Goal: Information Seeking & Learning: Check status

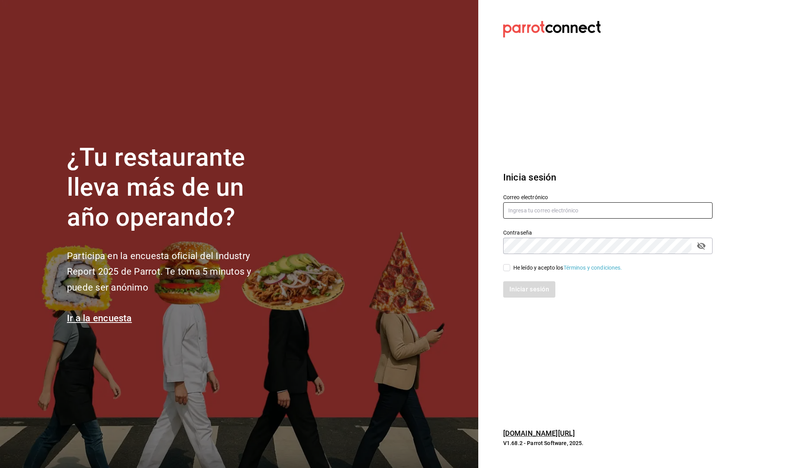
type input "ecastillongu@gmail.com"
click at [506, 268] on input "He leído y acepto los Términos y condiciones." at bounding box center [506, 267] width 7 height 7
checkbox input "true"
click at [516, 288] on button "Iniciar sesión" at bounding box center [529, 289] width 53 height 16
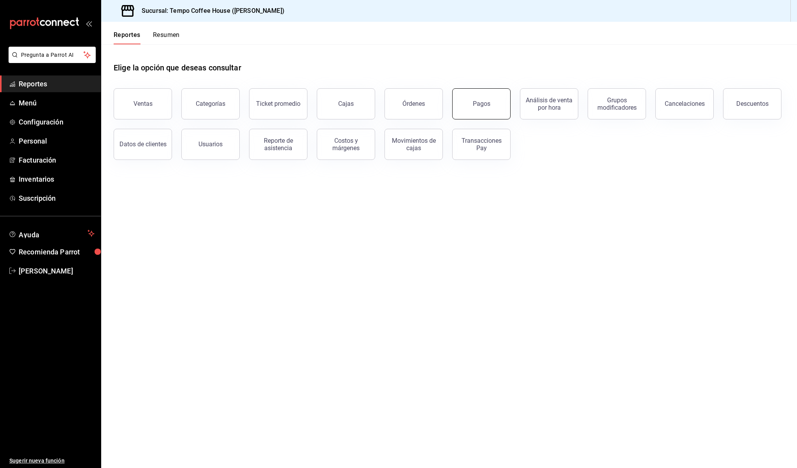
click at [490, 110] on button "Pagos" at bounding box center [481, 103] width 58 height 31
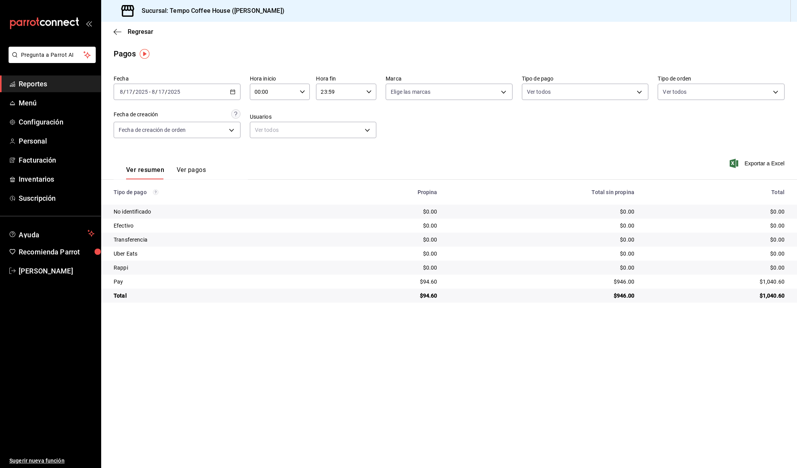
click at [42, 82] on span "Reportes" at bounding box center [57, 84] width 76 height 11
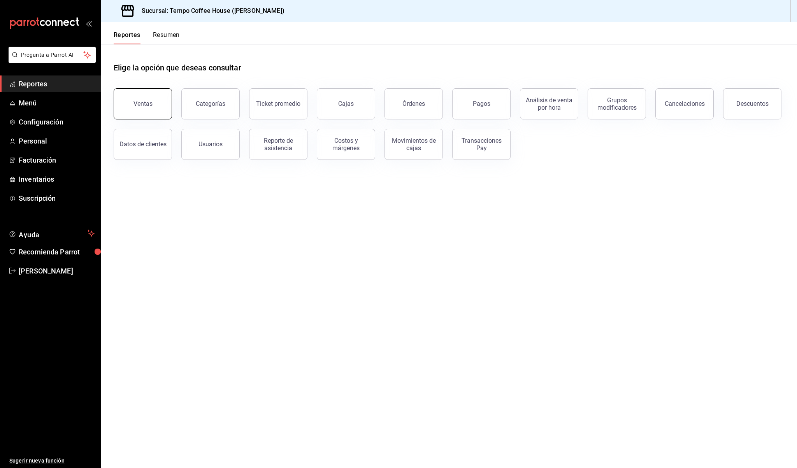
click at [125, 98] on button "Ventas" at bounding box center [143, 103] width 58 height 31
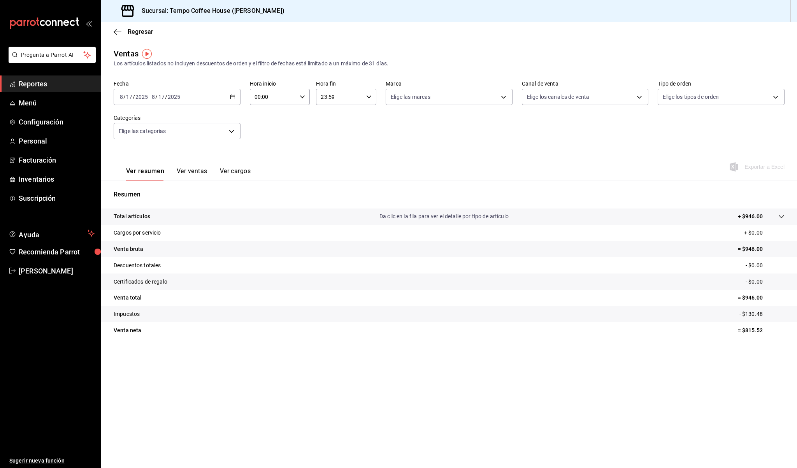
click at [192, 100] on div "[DATE] [DATE] - [DATE] [DATE]" at bounding box center [177, 97] width 127 height 16
click at [147, 138] on span "Ayer" at bounding box center [150, 138] width 60 height 8
click at [40, 87] on span "Reportes" at bounding box center [57, 84] width 76 height 11
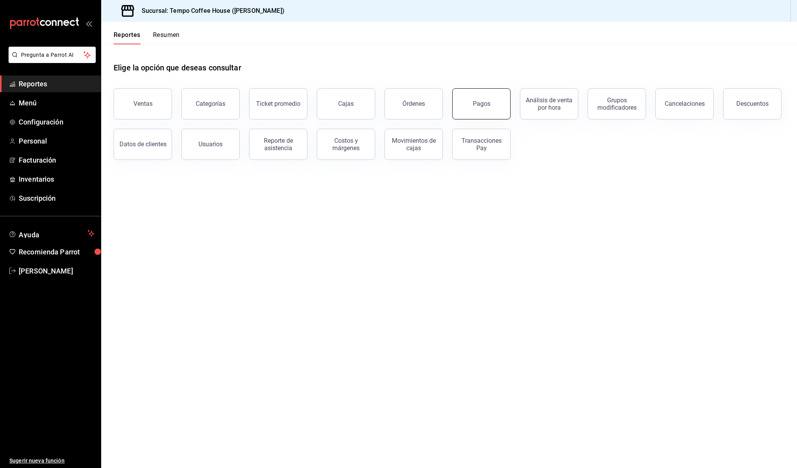
click at [461, 102] on button "Pagos" at bounding box center [481, 103] width 58 height 31
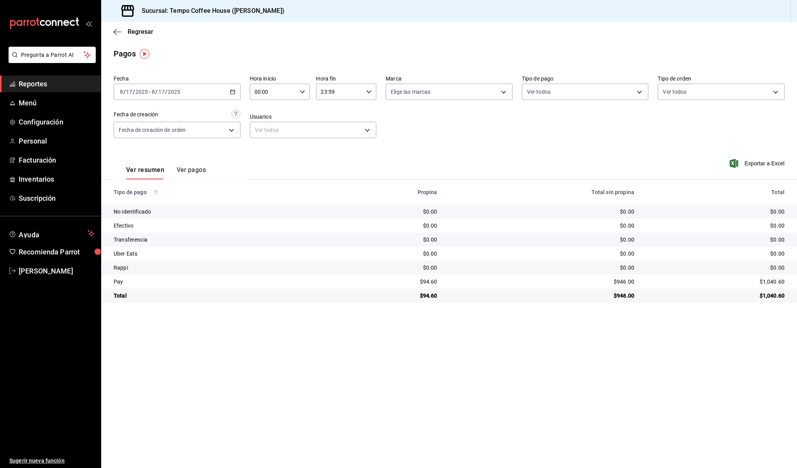
click at [187, 93] on div "[DATE] [DATE] - [DATE] [DATE]" at bounding box center [177, 92] width 127 height 16
click at [154, 139] on li "Ayer" at bounding box center [150, 133] width 73 height 18
drag, startPoint x: 444, startPoint y: 282, endPoint x: 401, endPoint y: 281, distance: 42.8
click at [401, 281] on tr "Pay $267.40 $7,718.50 $7,985.90" at bounding box center [449, 282] width 696 height 14
click at [401, 281] on div "$267.40" at bounding box center [381, 282] width 103 height 8
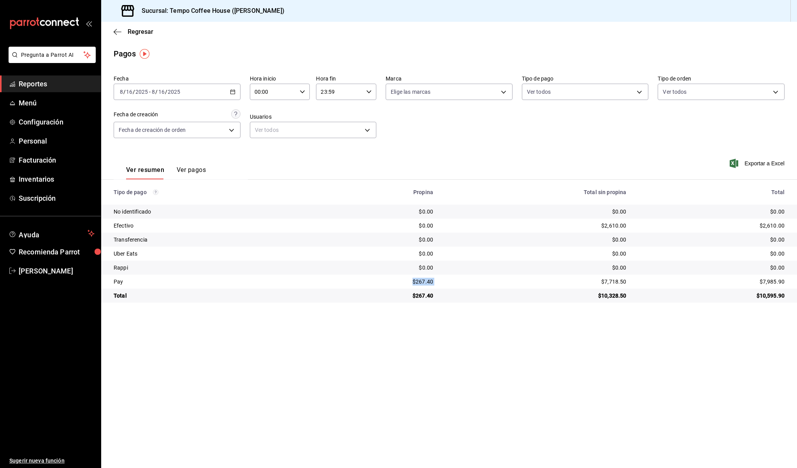
drag, startPoint x: 414, startPoint y: 281, endPoint x: 445, endPoint y: 281, distance: 31.1
click at [445, 281] on tr "Pay $267.40 $7,718.50 $7,985.90" at bounding box center [449, 282] width 696 height 14
click at [445, 281] on td "$7,718.50" at bounding box center [535, 282] width 193 height 14
drag, startPoint x: 435, startPoint y: 281, endPoint x: 413, endPoint y: 281, distance: 22.2
click at [413, 281] on td "$267.40" at bounding box center [381, 282] width 116 height 14
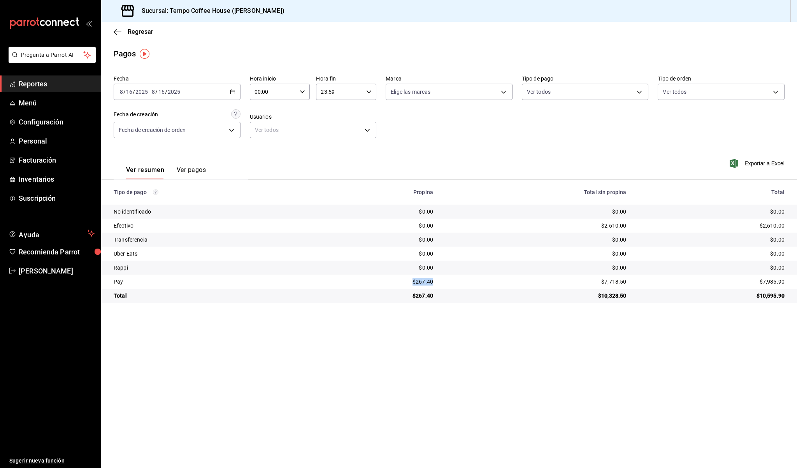
copy div "$267.40"
drag, startPoint x: 632, startPoint y: 282, endPoint x: 602, endPoint y: 280, distance: 30.4
click at [602, 280] on tr "Pay $267.40 $7,718.50 $7,985.90" at bounding box center [449, 282] width 696 height 14
click at [602, 280] on div "$7,718.50" at bounding box center [536, 282] width 181 height 8
drag, startPoint x: 595, startPoint y: 281, endPoint x: 626, endPoint y: 281, distance: 31.1
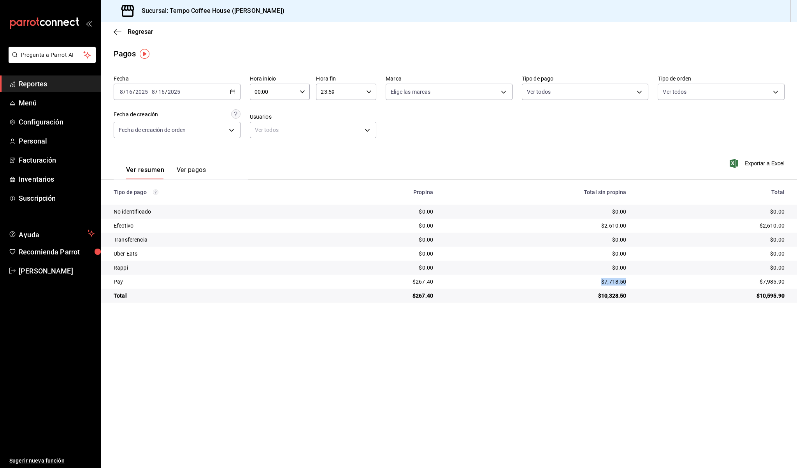
click at [626, 281] on td "$7,718.50" at bounding box center [535, 282] width 193 height 14
copy div "$7,718.50"
drag, startPoint x: 624, startPoint y: 225, endPoint x: 589, endPoint y: 221, distance: 35.3
click at [589, 221] on td "$2,610.00" at bounding box center [535, 226] width 193 height 14
copy div "$2,610.00"
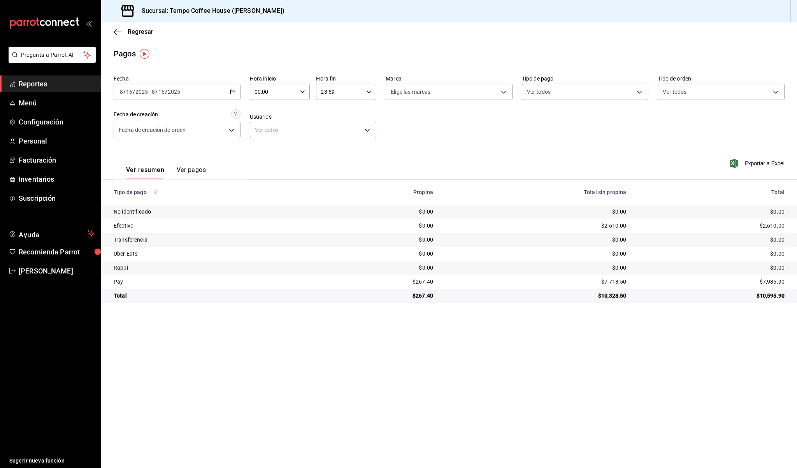
click at [209, 95] on div "[DATE] [DATE] - [DATE] [DATE]" at bounding box center [177, 92] width 127 height 16
click at [149, 201] on span "Rango de fechas" at bounding box center [150, 203] width 60 height 8
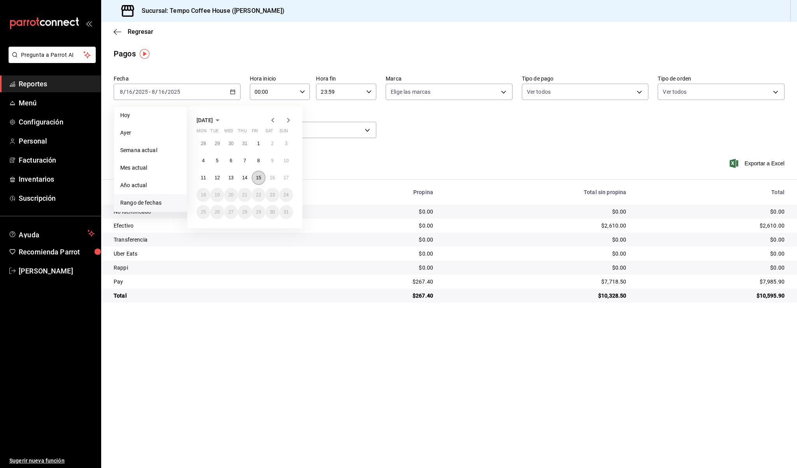
click at [260, 179] on abbr "15" at bounding box center [258, 177] width 5 height 5
click at [255, 177] on button "15" at bounding box center [259, 178] width 14 height 14
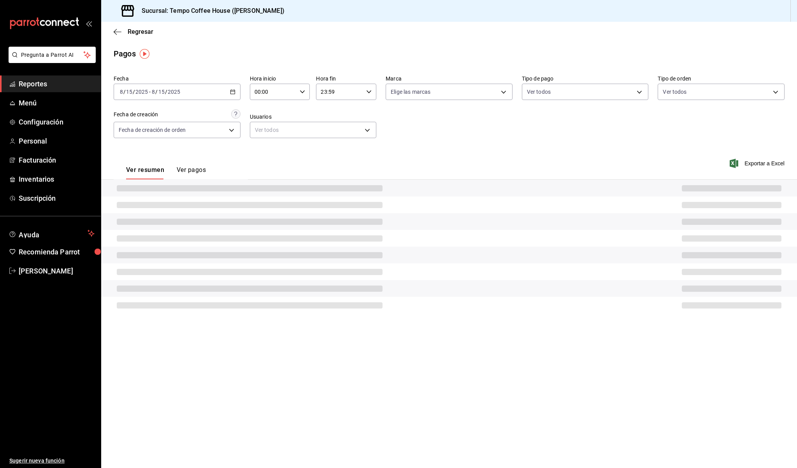
click at [255, 177] on div "Ver resumen Ver pagos Exportar a Excel" at bounding box center [449, 167] width 696 height 41
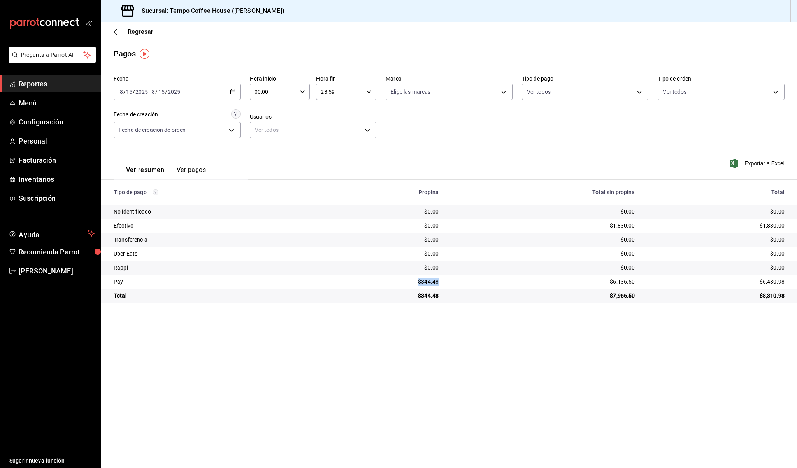
drag, startPoint x: 442, startPoint y: 287, endPoint x: 414, endPoint y: 284, distance: 27.3
click at [414, 284] on td "$344.48" at bounding box center [386, 282] width 118 height 14
copy div "$344.48"
drag, startPoint x: 639, startPoint y: 278, endPoint x: 601, endPoint y: 278, distance: 37.7
click at [601, 278] on tr "Pay $344.48 $6,136.50 $6,480.98" at bounding box center [449, 282] width 696 height 14
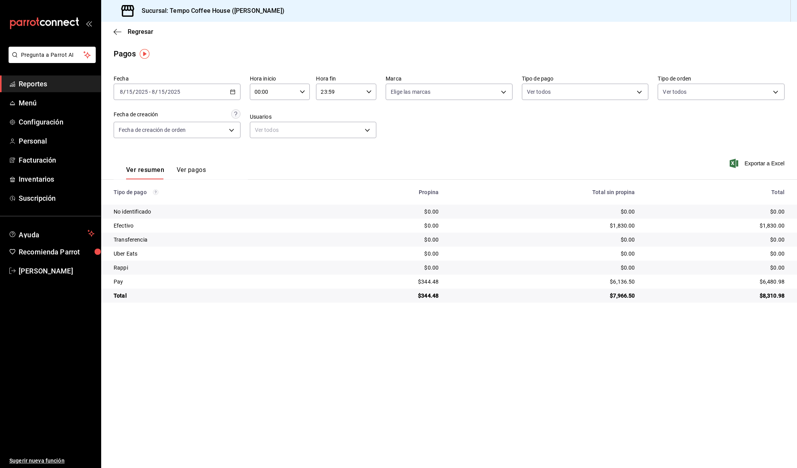
click at [602, 278] on div "$6,136.50" at bounding box center [543, 282] width 184 height 8
drag, startPoint x: 604, startPoint y: 281, endPoint x: 631, endPoint y: 282, distance: 26.9
click at [631, 282] on td "$6,136.50" at bounding box center [543, 282] width 196 height 14
copy div "$6,136.50"
drag, startPoint x: 634, startPoint y: 226, endPoint x: 594, endPoint y: 225, distance: 40.1
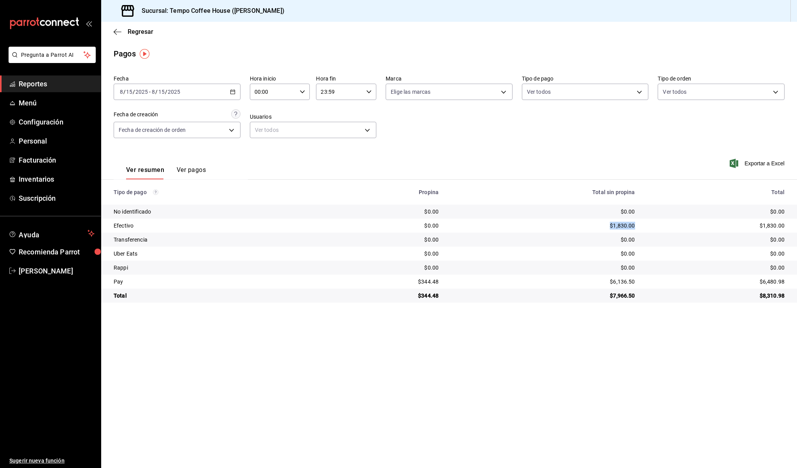
click at [594, 225] on td "$1,830.00" at bounding box center [543, 226] width 196 height 14
copy div "$1,830.00"
click at [220, 98] on div "[DATE] [DATE] - [DATE] [DATE]" at bounding box center [177, 92] width 127 height 16
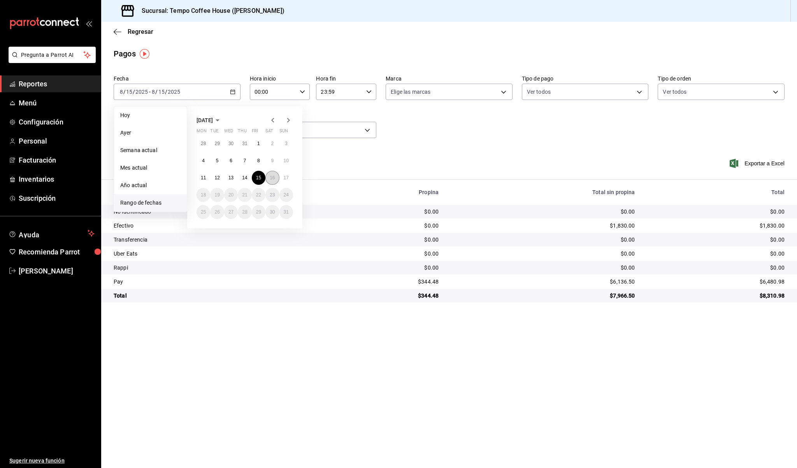
click at [270, 175] on abbr "16" at bounding box center [272, 177] width 5 height 5
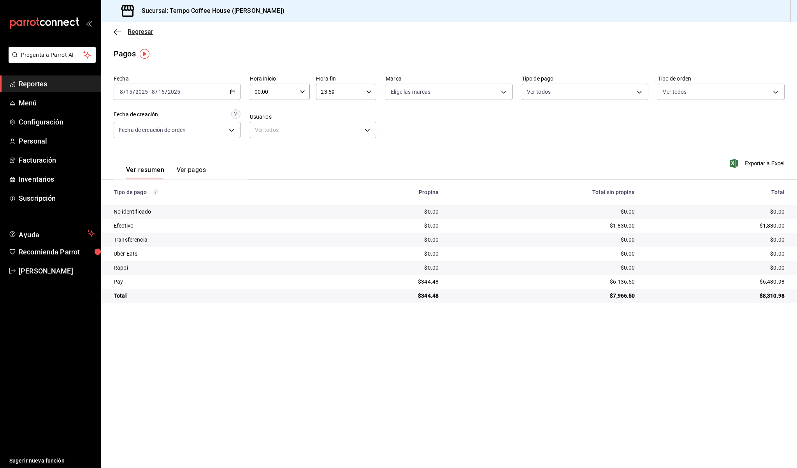
click at [119, 35] on icon "button" at bounding box center [118, 31] width 8 height 7
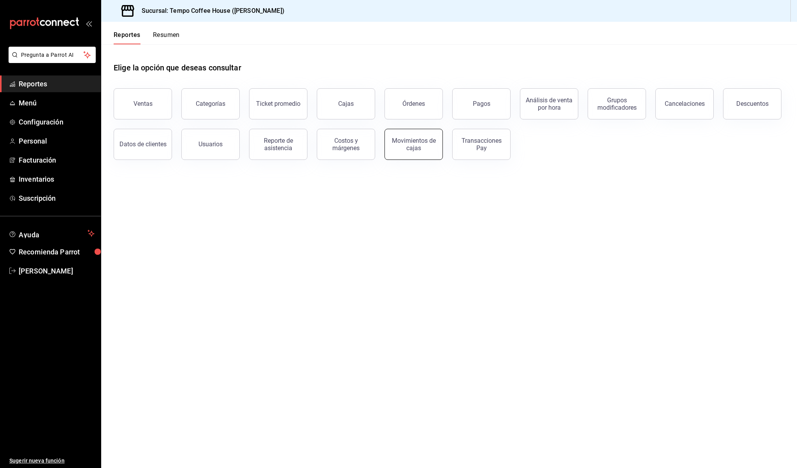
click at [412, 143] on div "Movimientos de cajas" at bounding box center [413, 144] width 48 height 15
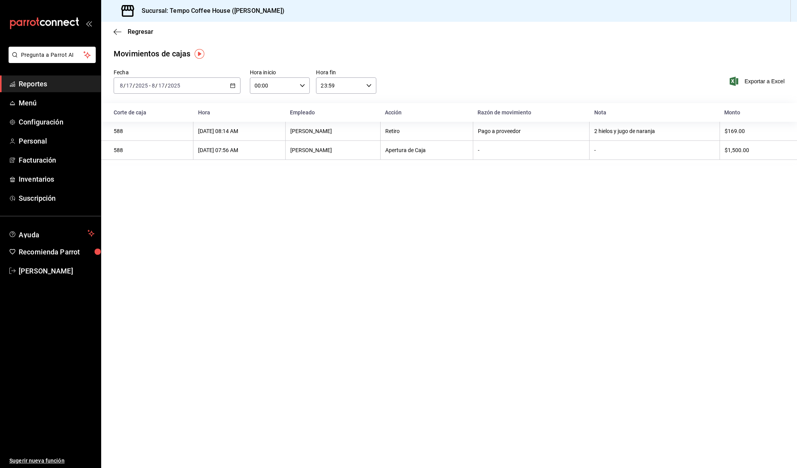
click at [210, 91] on div "[DATE] [DATE] - [DATE] [DATE]" at bounding box center [177, 85] width 127 height 16
click at [147, 125] on span "Ayer" at bounding box center [150, 127] width 60 height 8
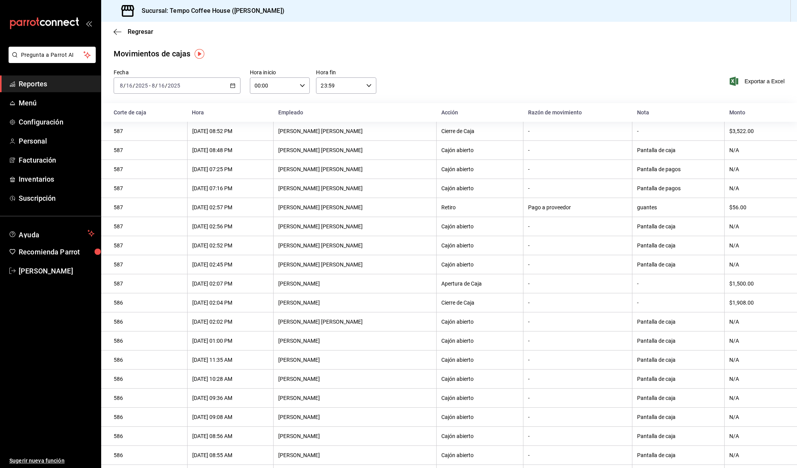
click at [191, 87] on div "[DATE] [DATE] - [DATE] [DATE]" at bounding box center [177, 85] width 127 height 16
click at [137, 195] on span "Rango de fechas" at bounding box center [150, 197] width 60 height 8
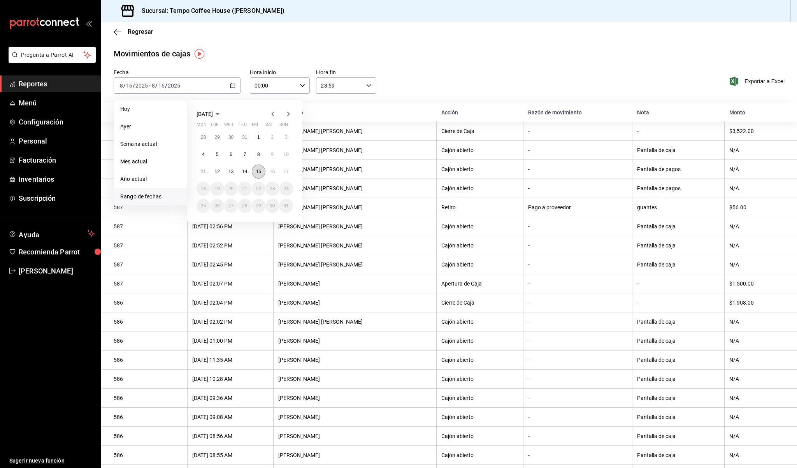
click at [257, 172] on abbr "15" at bounding box center [258, 171] width 5 height 5
